Goal: Task Accomplishment & Management: Complete application form

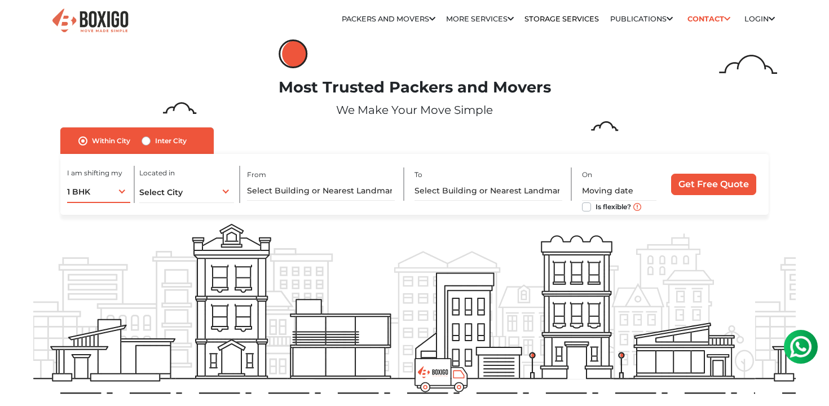
click at [122, 187] on div "1 BHK 1 BHK 2 BHK 3 BHK 3 + BHK FEW ITEMS" at bounding box center [98, 191] width 63 height 24
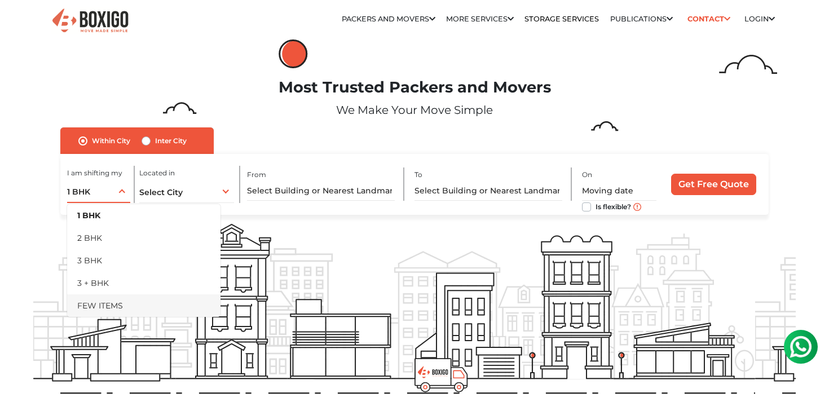
click at [118, 303] on li "FEW ITEMS" at bounding box center [143, 305] width 153 height 23
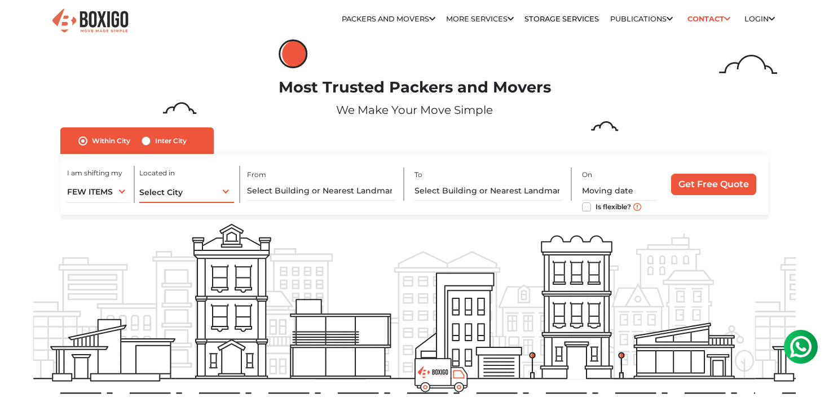
click at [178, 193] on span "Select City" at bounding box center [160, 192] width 43 height 10
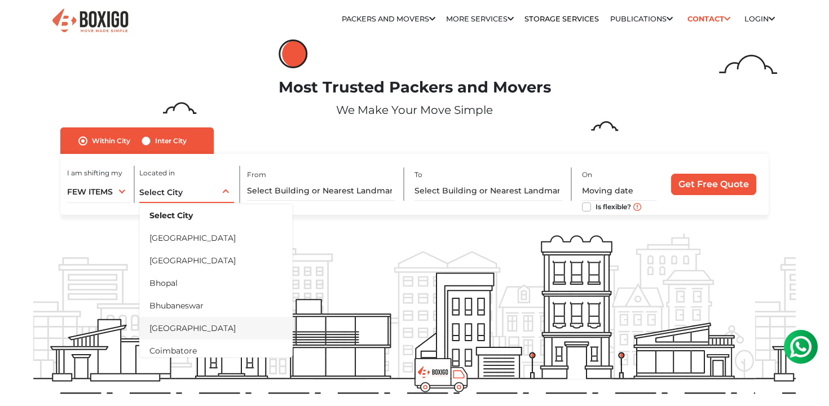
click at [181, 327] on li "[GEOGRAPHIC_DATA]" at bounding box center [215, 328] width 153 height 23
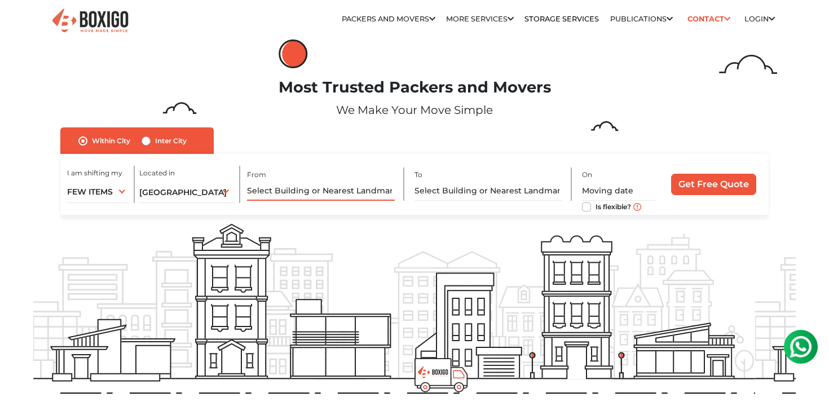
click at [321, 191] on input "text" at bounding box center [321, 191] width 148 height 20
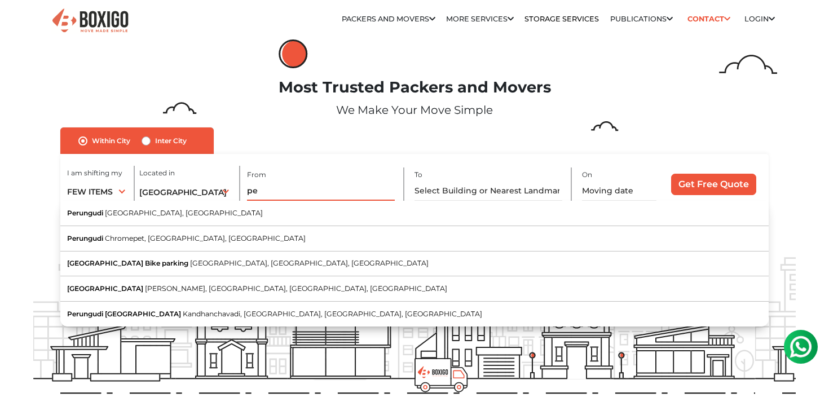
type input "p"
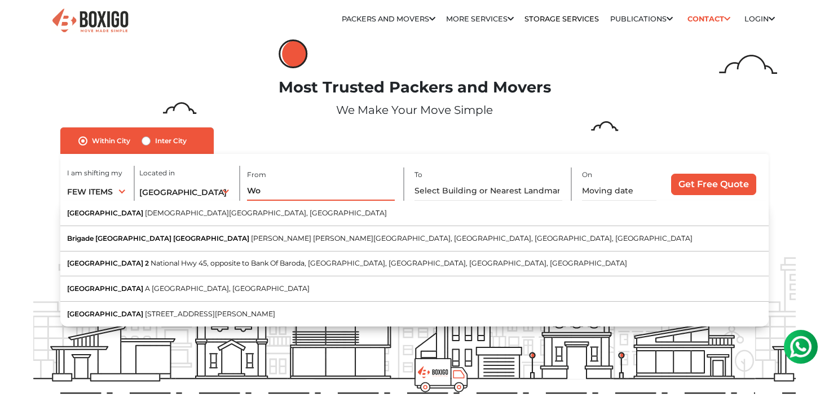
type input "W"
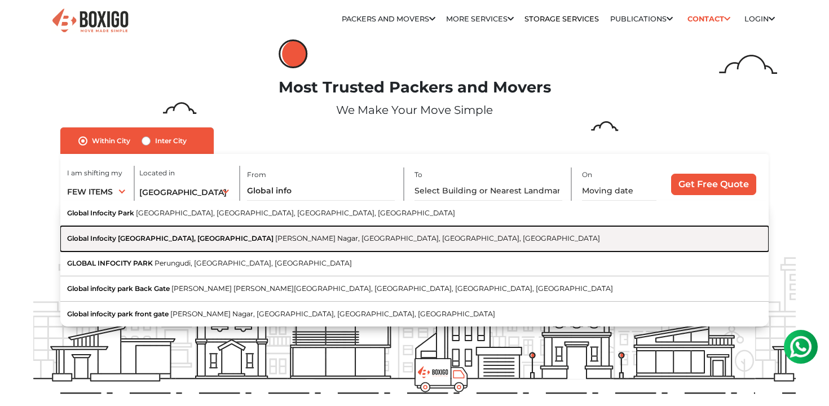
click at [286, 231] on button "Global Infocity [GEOGRAPHIC_DATA], [GEOGRAPHIC_DATA] [PERSON_NAME][GEOGRAPHIC_D…" at bounding box center [414, 238] width 708 height 25
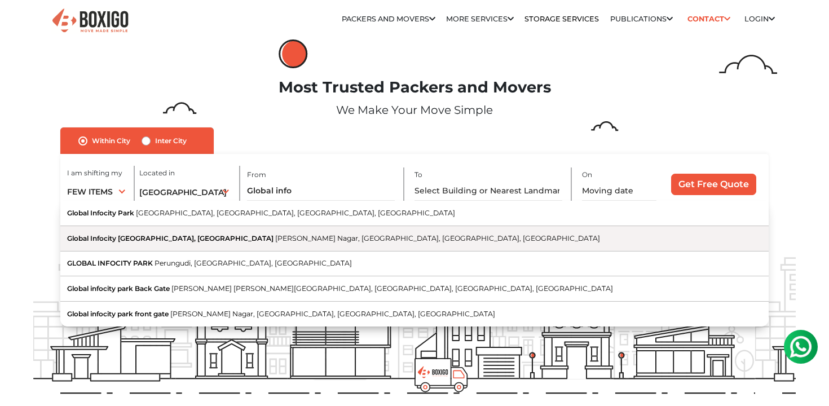
type input "Global Infocity [GEOGRAPHIC_DATA], [GEOGRAPHIC_DATA], [PERSON_NAME][GEOGRAPHIC_…"
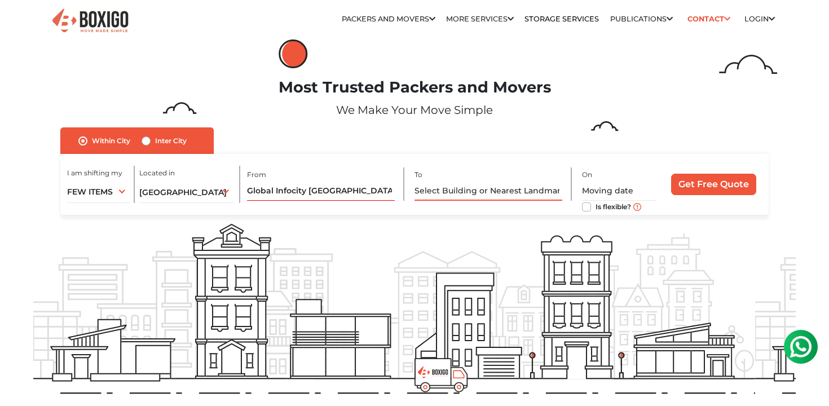
click at [485, 189] on input "text" at bounding box center [488, 191] width 148 height 20
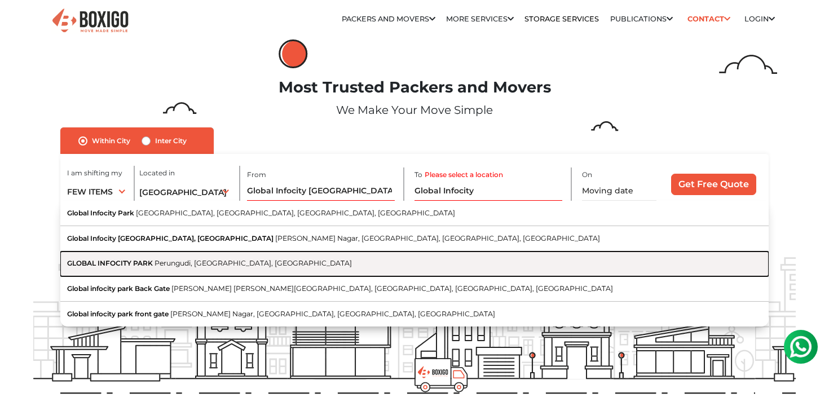
click at [340, 259] on button "GLOBAL INFOCITY PARK [GEOGRAPHIC_DATA], [GEOGRAPHIC_DATA], [GEOGRAPHIC_DATA]" at bounding box center [414, 263] width 708 height 25
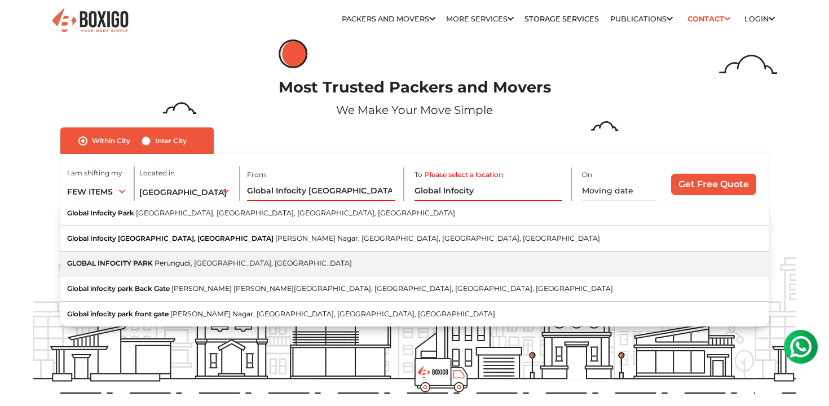
type input "GLOBAL INFOCITY PARK, [GEOGRAPHIC_DATA], [GEOGRAPHIC_DATA], [GEOGRAPHIC_DATA]"
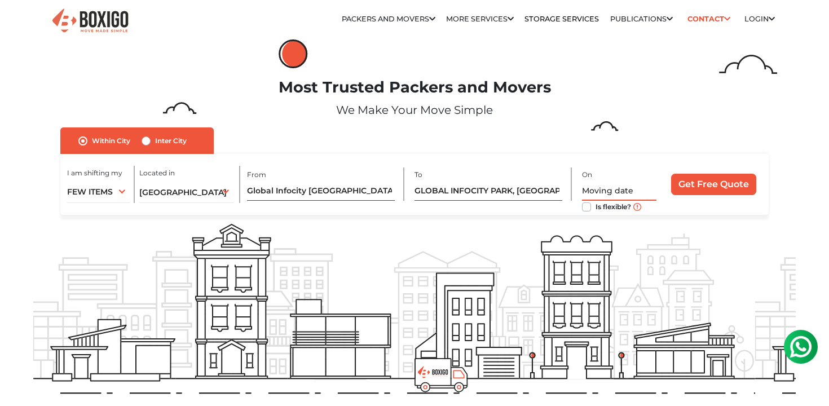
click at [620, 188] on input "text" at bounding box center [619, 191] width 74 height 20
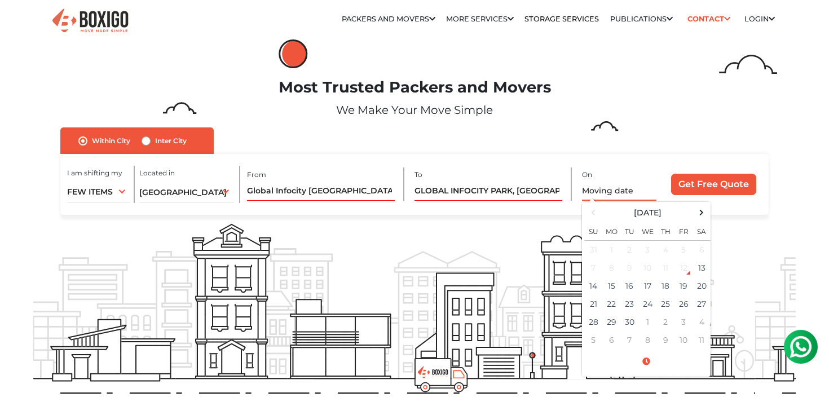
click at [683, 270] on div "12" at bounding box center [683, 267] width 17 height 17
click at [689, 273] on td "12" at bounding box center [683, 268] width 18 height 18
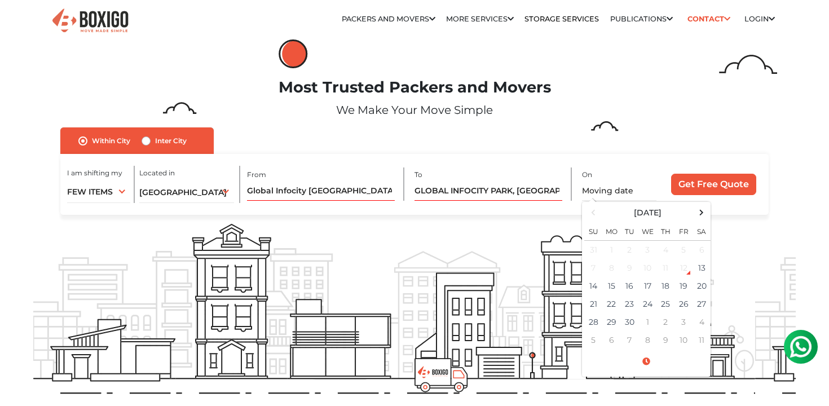
click at [778, 160] on form "no_url_set Within [GEOGRAPHIC_DATA] Inter City I am shifting my 1 BHK 2 BHK 3 B…" at bounding box center [414, 170] width 762 height 87
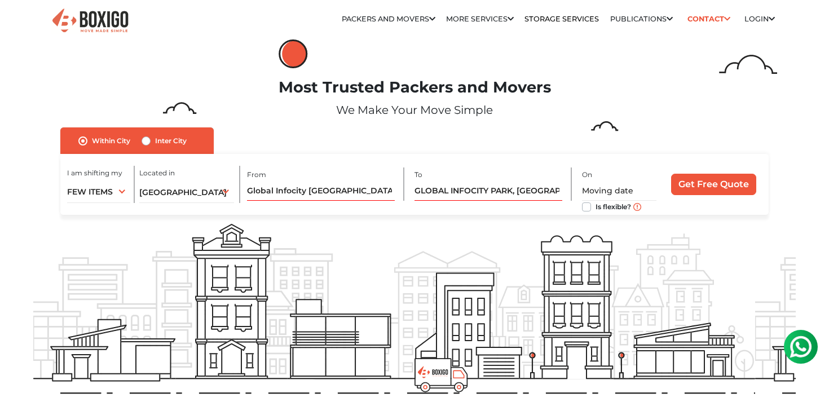
click at [778, 160] on form "no_url_set Within [GEOGRAPHIC_DATA] Inter City I am shifting my 1 BHK 2 BHK 3 B…" at bounding box center [414, 170] width 762 height 87
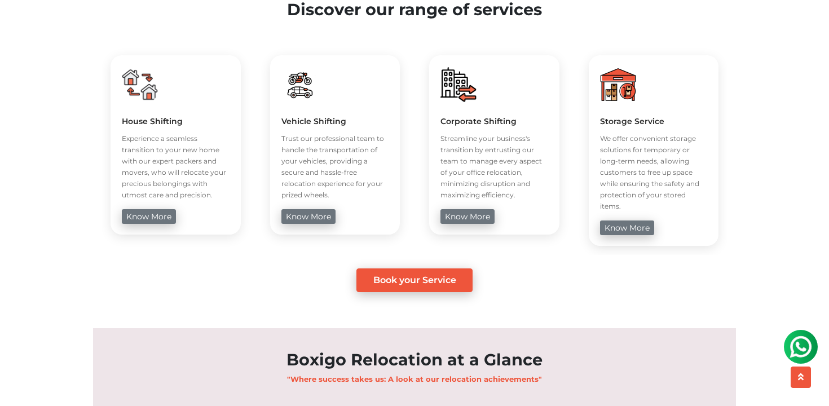
scroll to position [834, 0]
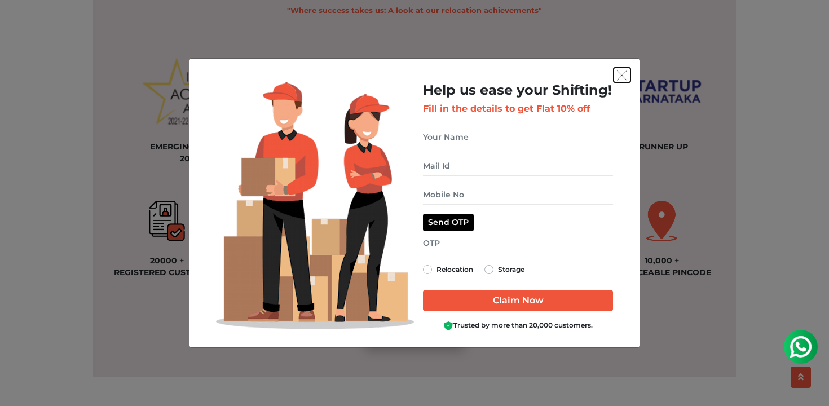
click at [624, 77] on img "get free quote dialog" at bounding box center [622, 75] width 10 height 10
